Goal: Navigation & Orientation: Find specific page/section

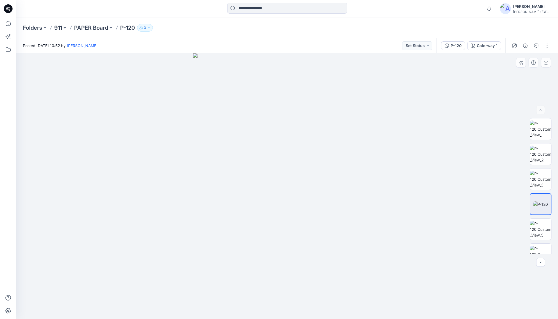
click at [142, 93] on div at bounding box center [286, 186] width 541 height 266
click at [8, 22] on icon at bounding box center [8, 23] width 12 height 12
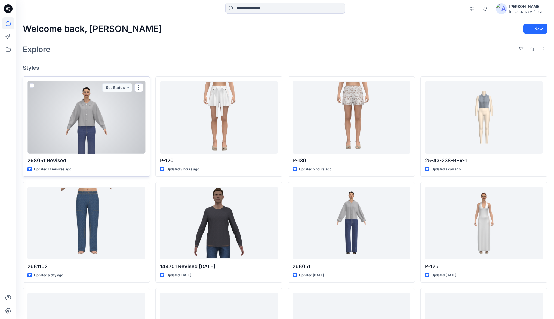
click at [86, 107] on div at bounding box center [87, 117] width 118 height 72
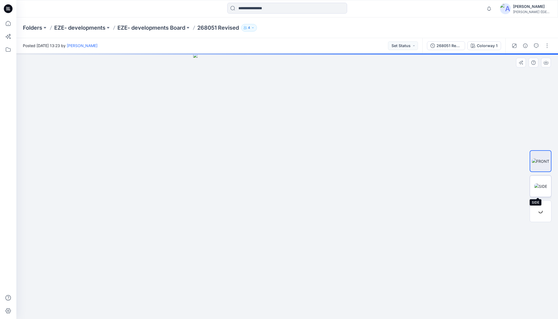
click at [542, 184] on img at bounding box center [540, 187] width 13 height 6
click at [542, 209] on img at bounding box center [540, 212] width 14 height 6
click at [8, 24] on icon at bounding box center [8, 23] width 12 height 12
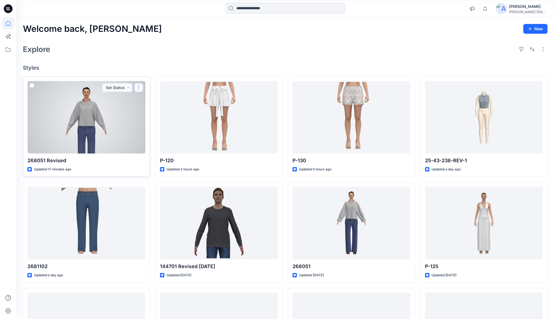
click at [141, 87] on button "button" at bounding box center [139, 87] width 9 height 9
click at [151, 130] on p "Duplicate to..." at bounding box center [157, 131] width 25 height 6
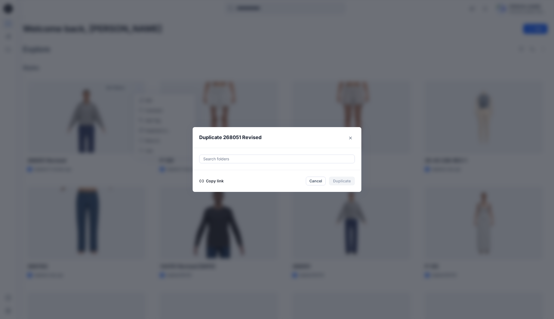
click at [218, 181] on button "Copy link" at bounding box center [211, 181] width 25 height 7
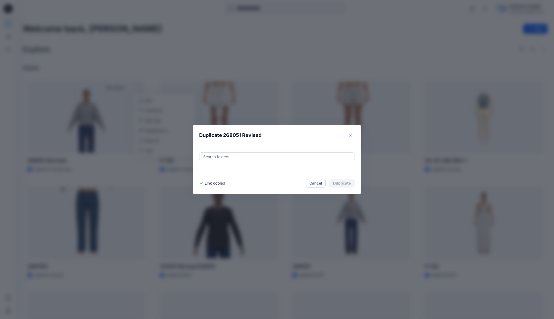
click at [352, 135] on icon "Close" at bounding box center [350, 136] width 3 height 3
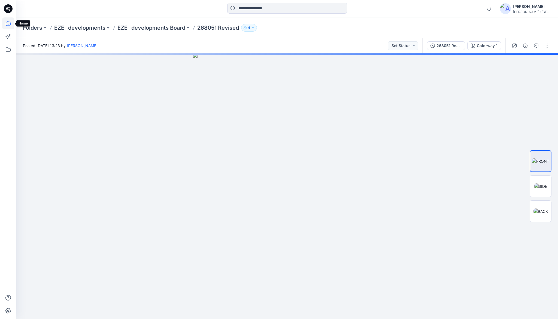
click at [7, 25] on icon at bounding box center [8, 23] width 12 height 12
